Goal: Find specific page/section: Find specific page/section

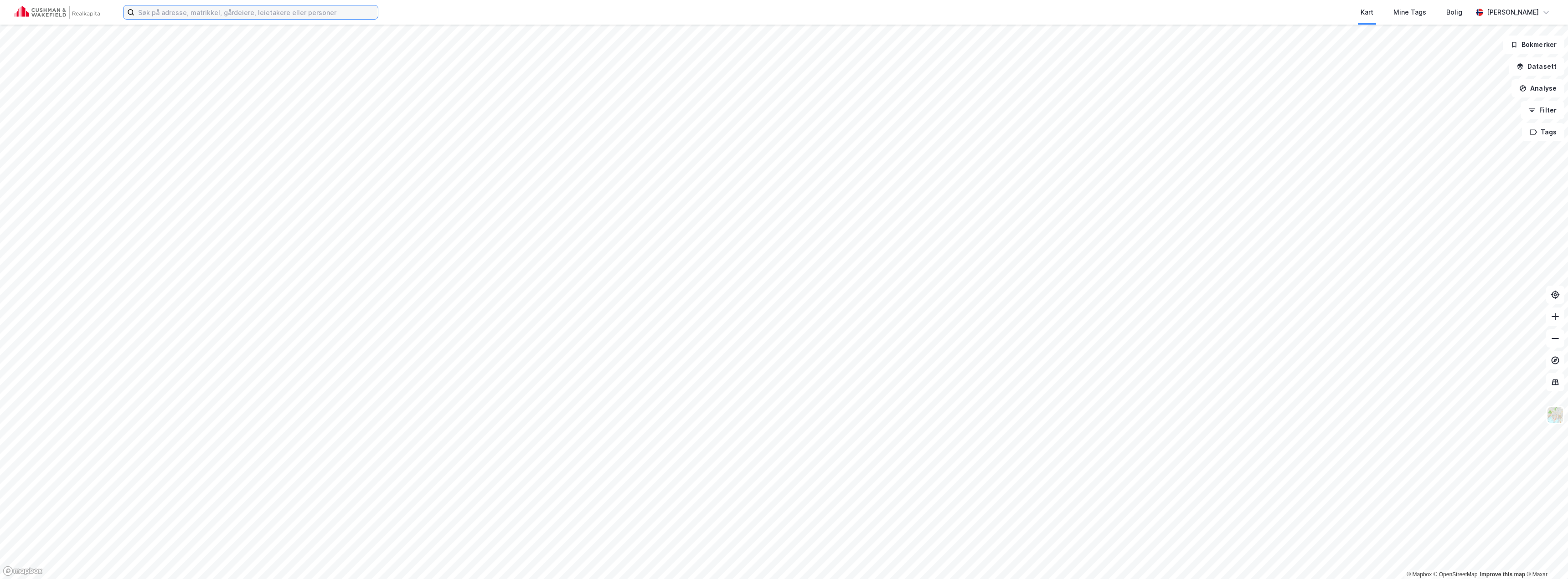
click at [274, 11] on input at bounding box center [256, 12] width 243 height 13
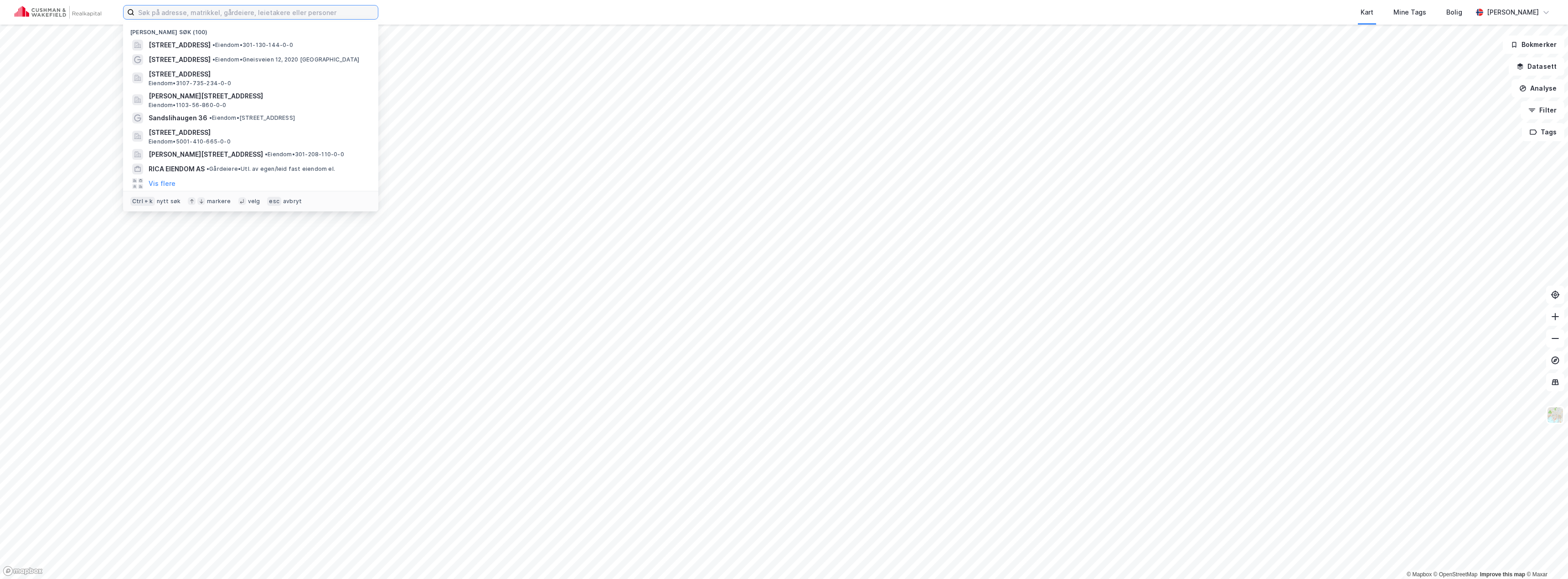
click at [274, 11] on input at bounding box center [256, 12] width 243 height 13
type input "grensesvingen 2"
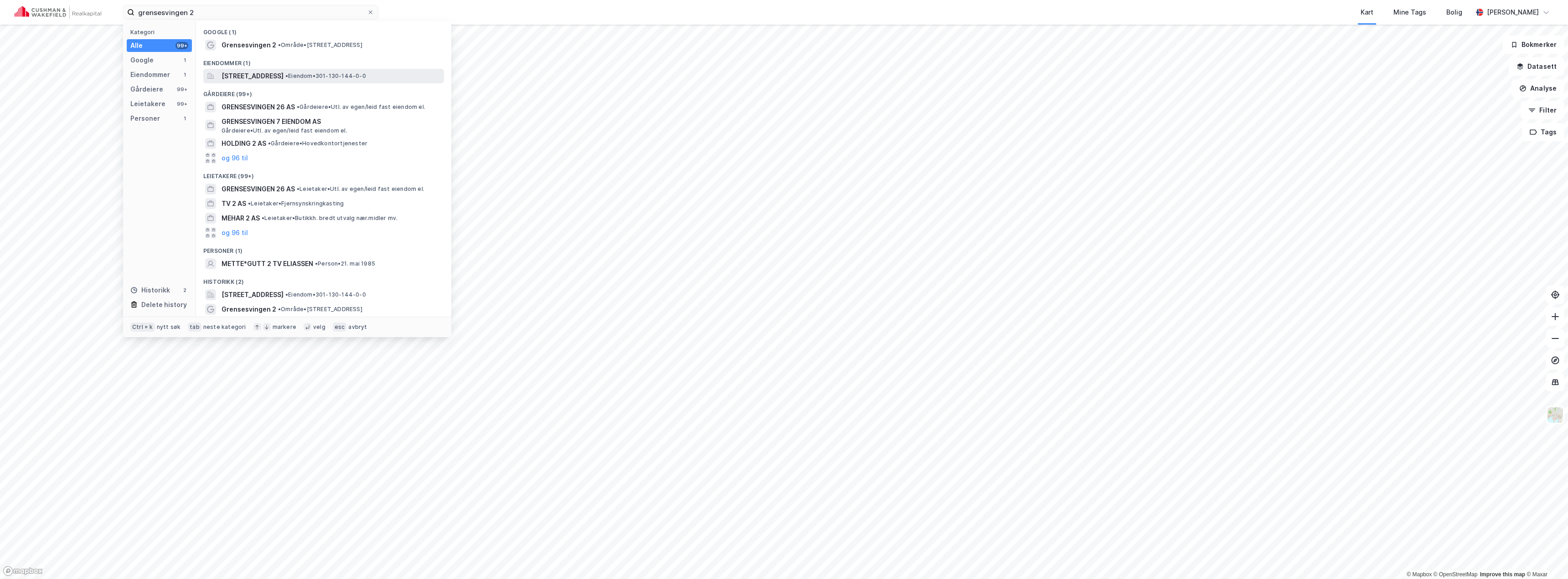
click at [284, 72] on span "[STREET_ADDRESS]" at bounding box center [253, 76] width 62 height 11
